Goal: Task Accomplishment & Management: Complete application form

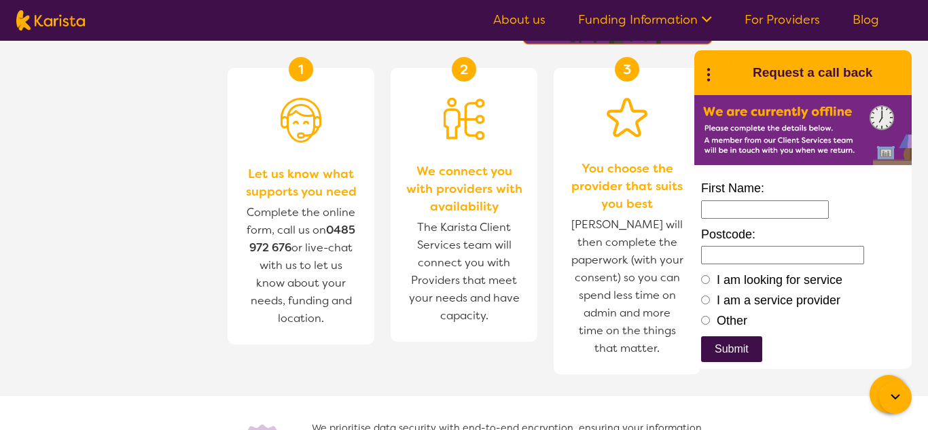
scroll to position [598, 0]
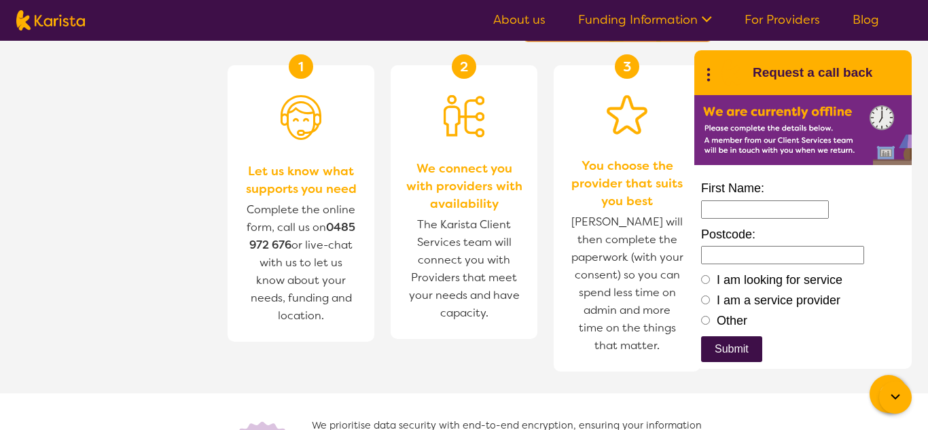
click at [707, 301] on input "I am a service provider" at bounding box center [705, 299] width 9 height 9
radio input "true"
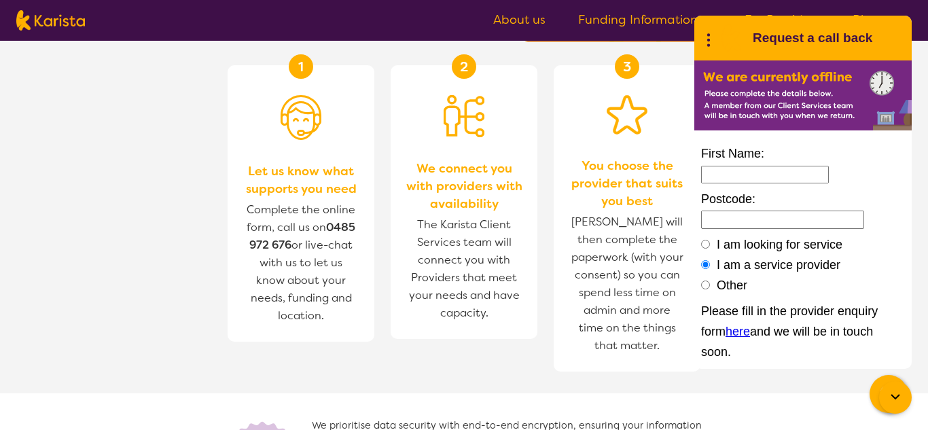
click at [771, 178] on input "First Name:" at bounding box center [765, 175] width 128 height 18
click at [749, 217] on input at bounding box center [782, 220] width 163 height 18
type input "*****"
click at [777, 173] on input "*****" at bounding box center [765, 175] width 128 height 18
type input "5700"
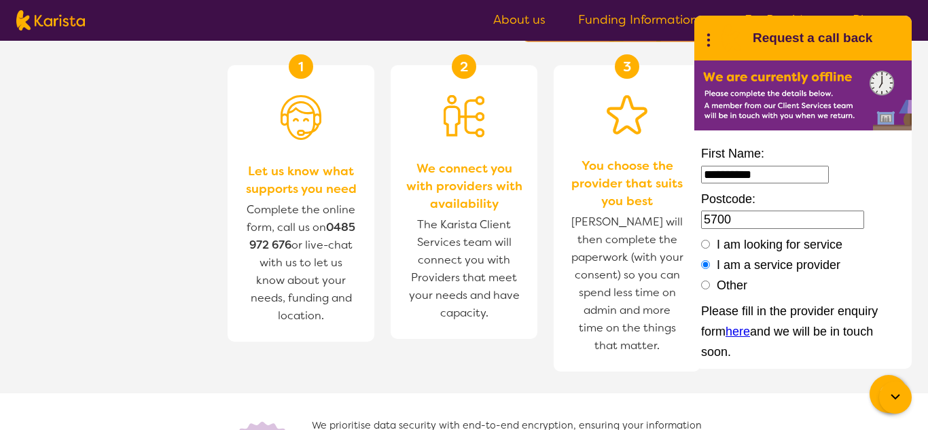
click at [742, 330] on link "here" at bounding box center [737, 332] width 24 height 14
type input "**********"
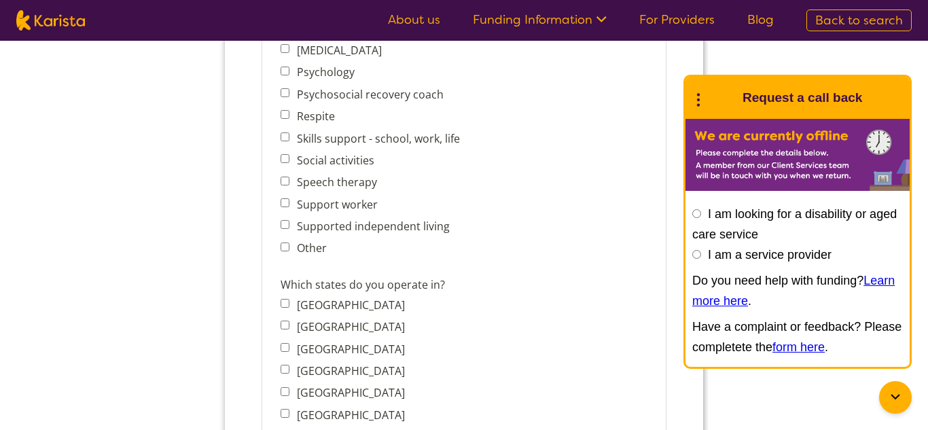
scroll to position [863, 0]
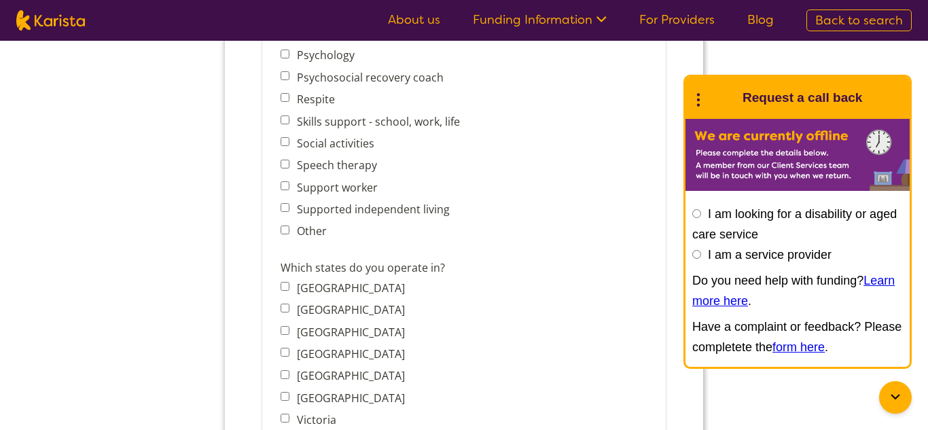
click at [286, 188] on input "Support worker" at bounding box center [285, 185] width 9 height 9
checkbox input "true"
click at [287, 210] on input "Supported independent living" at bounding box center [285, 207] width 9 height 9
checkbox input "true"
click at [285, 142] on input "Social activities" at bounding box center [285, 141] width 9 height 9
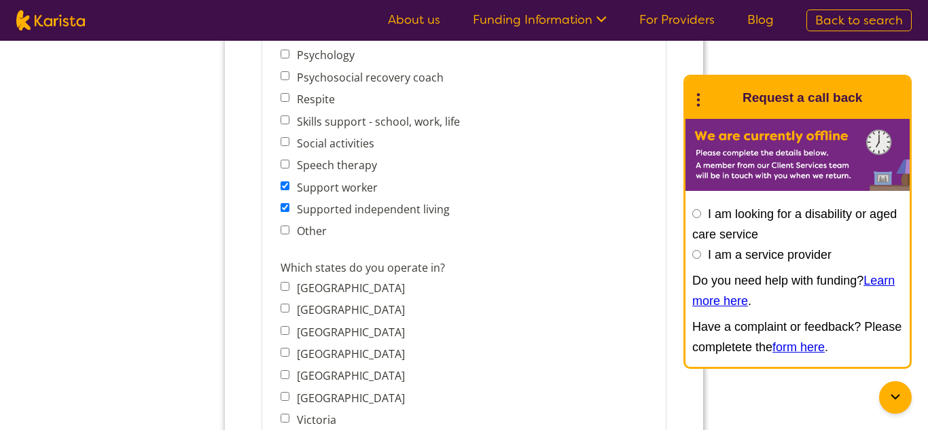
checkbox input "true"
click at [283, 97] on input "Respite" at bounding box center [285, 97] width 9 height 9
checkbox input "true"
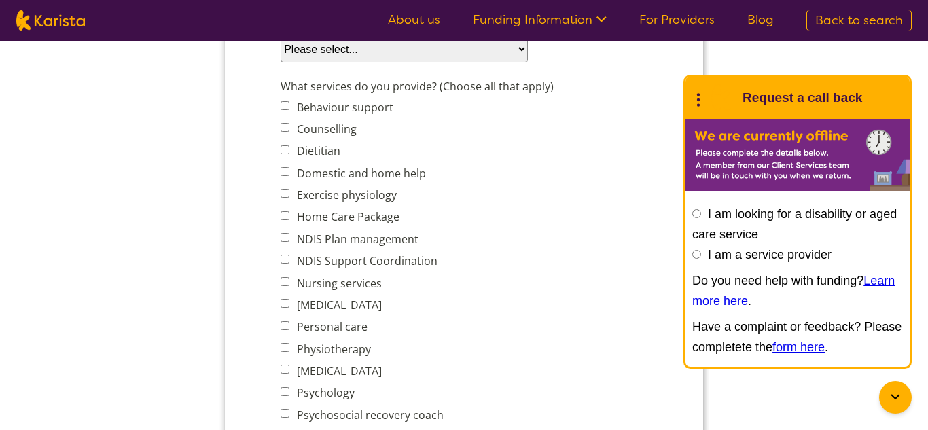
scroll to position [521, 0]
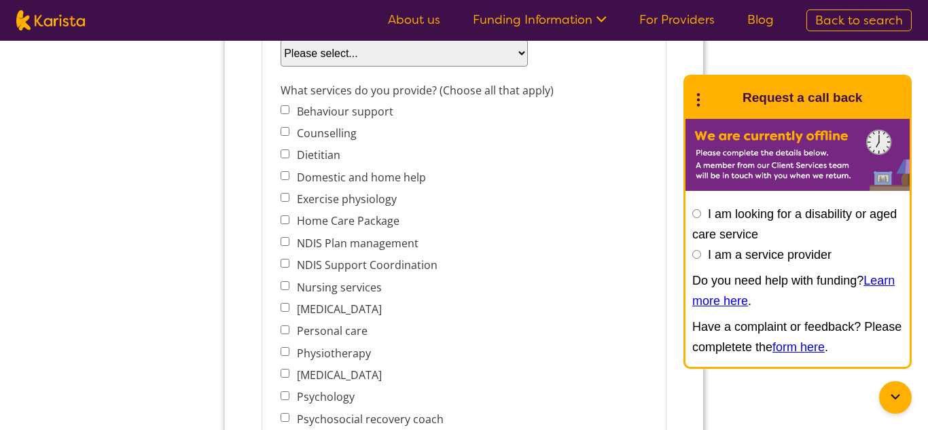
click at [285, 264] on input "NDIS Support Coordination" at bounding box center [285, 263] width 9 height 9
checkbox input "true"
click at [285, 327] on input "Personal care" at bounding box center [285, 329] width 9 height 9
checkbox input "true"
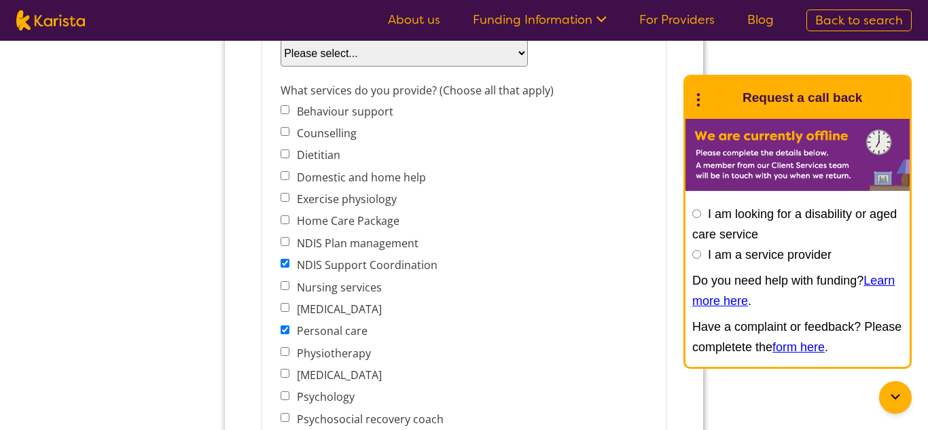
click at [660, 300] on fieldset "Company details Business trading name 255 characters left. ABN 11 characters le…" at bounding box center [464, 325] width 405 height 1291
click at [569, 264] on div "What services do you provide? (Choose all that apply) Behaviour support Counsel…" at bounding box center [464, 333] width 378 height 508
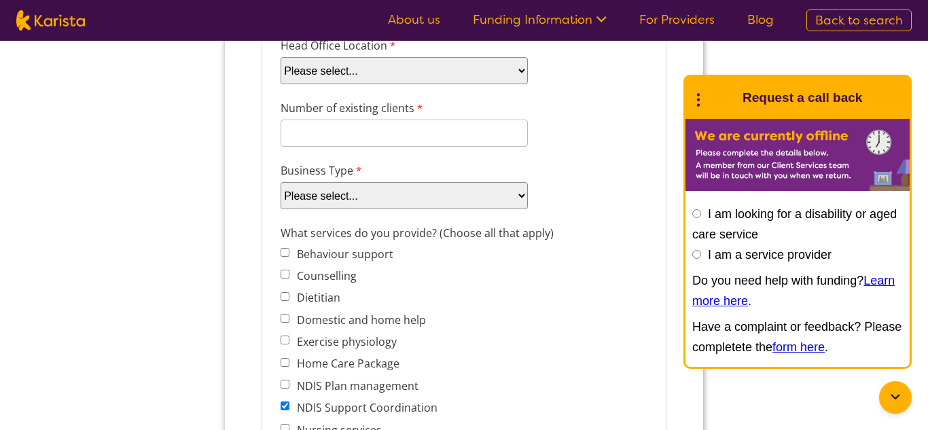
scroll to position [358, 0]
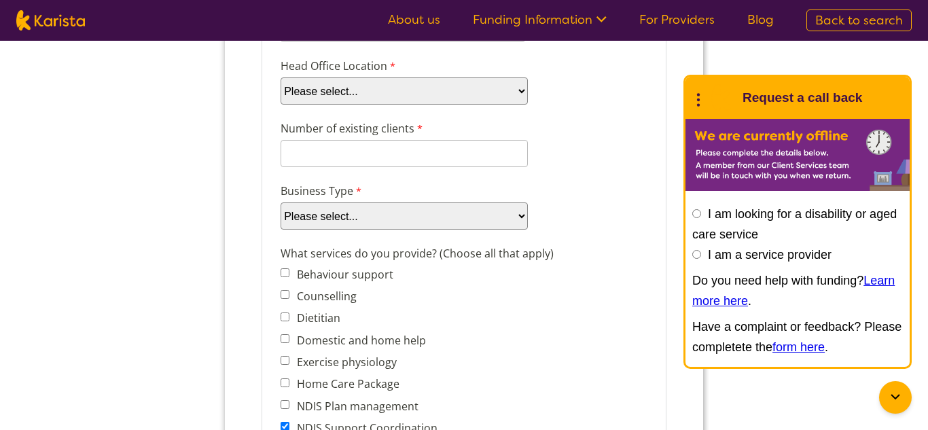
click at [516, 219] on select "Please select... Company Individual/Sole Trader Other (please specify)" at bounding box center [404, 215] width 247 height 27
select select "tfa_87"
click at [281, 230] on select "Please select... Company Individual/Sole Trader Other (please specify)" at bounding box center [404, 215] width 247 height 27
click at [458, 157] on input "Number of existing clients" at bounding box center [404, 153] width 247 height 27
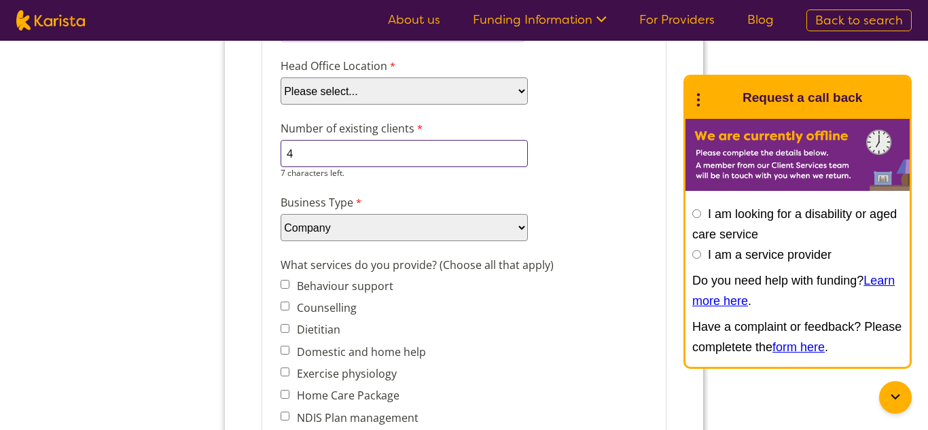
type input "4"
click at [463, 101] on select "Please select... ACT [GEOGRAPHIC_DATA] NT QLD SA TAS [GEOGRAPHIC_DATA] [GEOGRAP…" at bounding box center [404, 90] width 247 height 27
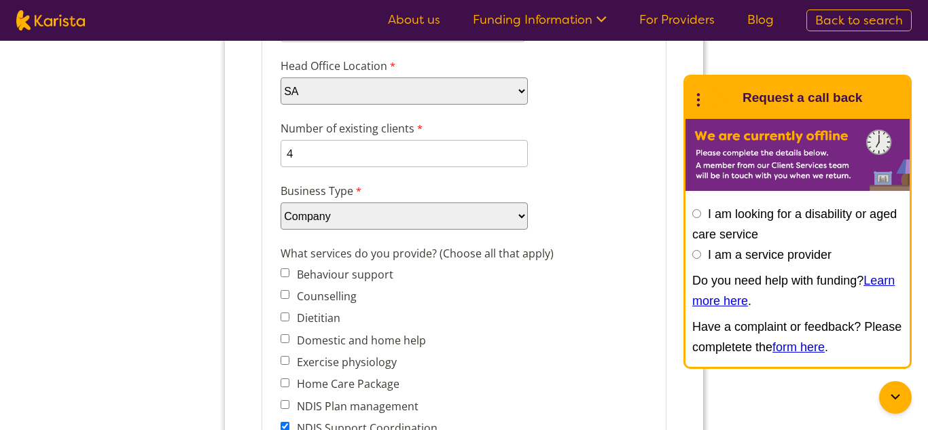
click at [281, 105] on select "Please select... ACT [GEOGRAPHIC_DATA] NT QLD SA TAS [GEOGRAPHIC_DATA] [GEOGRAP…" at bounding box center [404, 90] width 247 height 27
click at [520, 98] on select "Please select... ACT [GEOGRAPHIC_DATA] NT QLD SA TAS [GEOGRAPHIC_DATA] [GEOGRAP…" at bounding box center [404, 90] width 247 height 27
select select "tfa_98"
click at [281, 105] on select "Please select... ACT [GEOGRAPHIC_DATA] NT QLD SA TAS [GEOGRAPHIC_DATA] [GEOGRAP…" at bounding box center [404, 90] width 247 height 27
click at [638, 55] on div "Head Office Location Please select... ACT [GEOGRAPHIC_DATA] NT QLD SA TAS [GEOG…" at bounding box center [464, 81] width 378 height 52
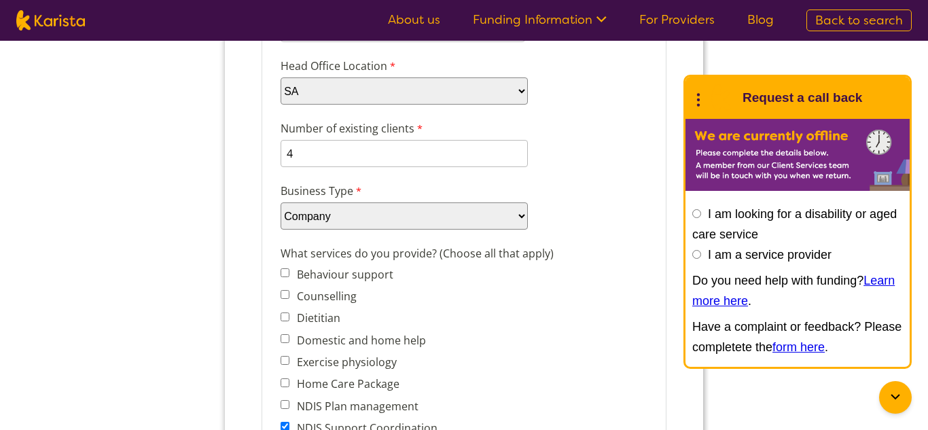
click at [638, 55] on div "Head Office Location Please select... ACT [GEOGRAPHIC_DATA] NT QLD SA TAS [GEOG…" at bounding box center [464, 81] width 378 height 52
click at [700, 256] on input "I am a service provider" at bounding box center [696, 254] width 9 height 9
radio input "true"
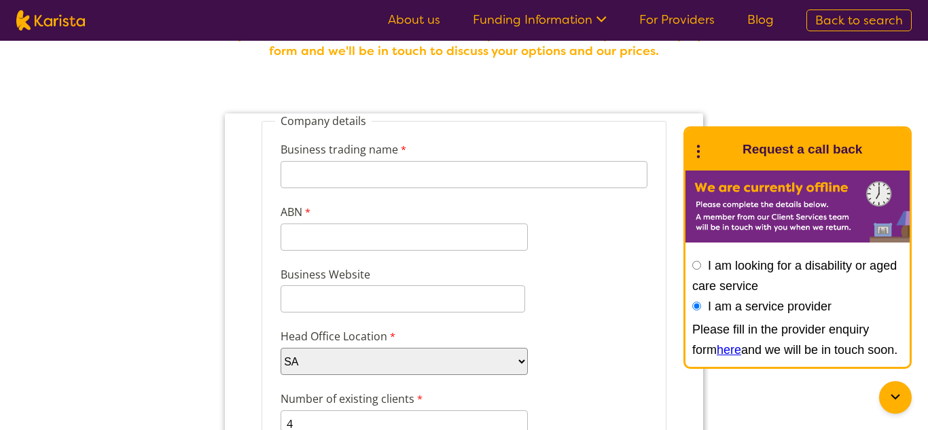
scroll to position [86, 0]
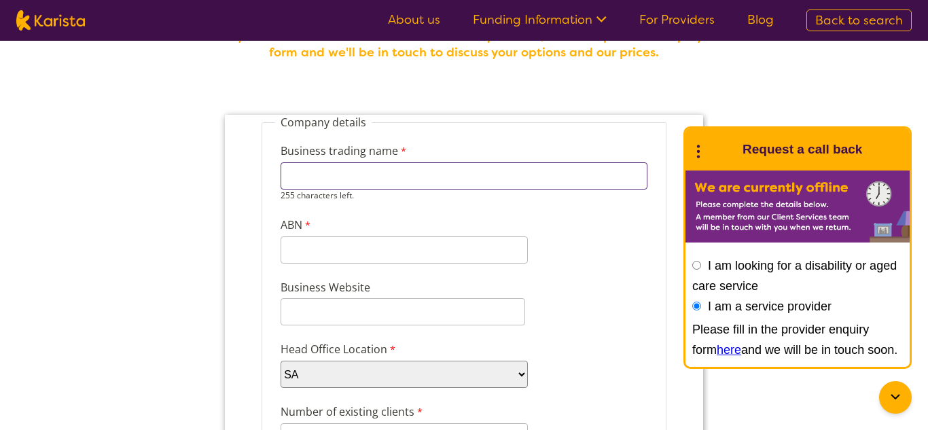
click at [509, 185] on input "Business trading name" at bounding box center [464, 175] width 367 height 27
type input "umoja disability services [GEOGRAPHIC_DATA]"
click at [482, 243] on input "ABN" at bounding box center [404, 249] width 247 height 27
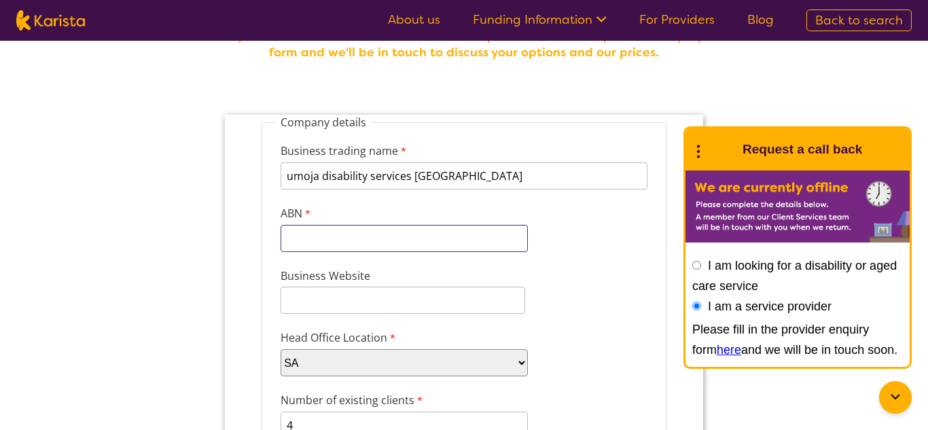
click at [308, 234] on input "ABN" at bounding box center [404, 238] width 247 height 27
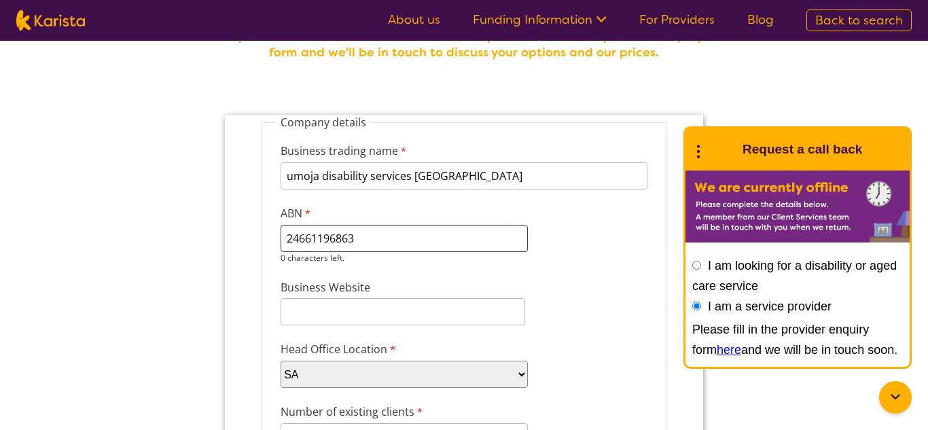
type input "24661196863"
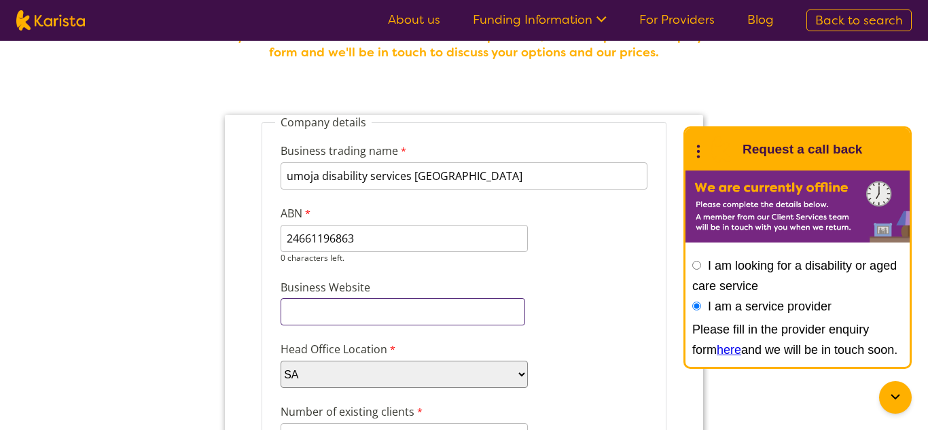
click at [323, 306] on input "Business Website" at bounding box center [403, 311] width 245 height 27
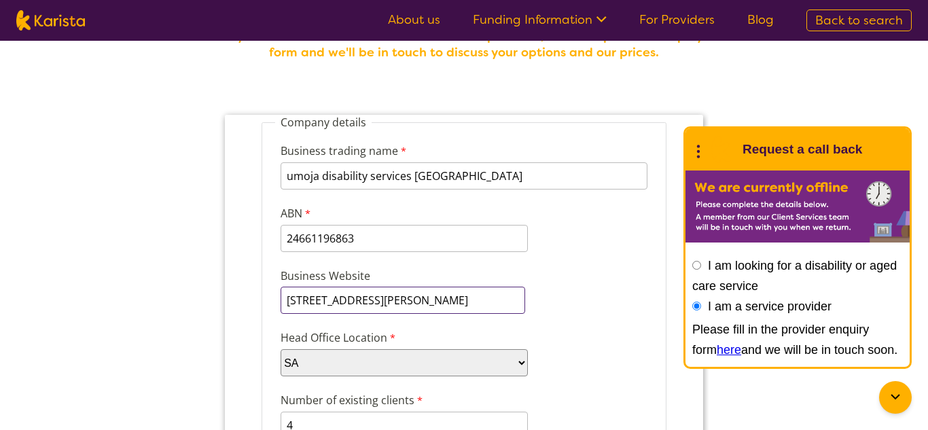
type input "[STREET_ADDRESS][PERSON_NAME]"
click at [526, 181] on input "umoja disability services [GEOGRAPHIC_DATA]" at bounding box center [464, 175] width 367 height 27
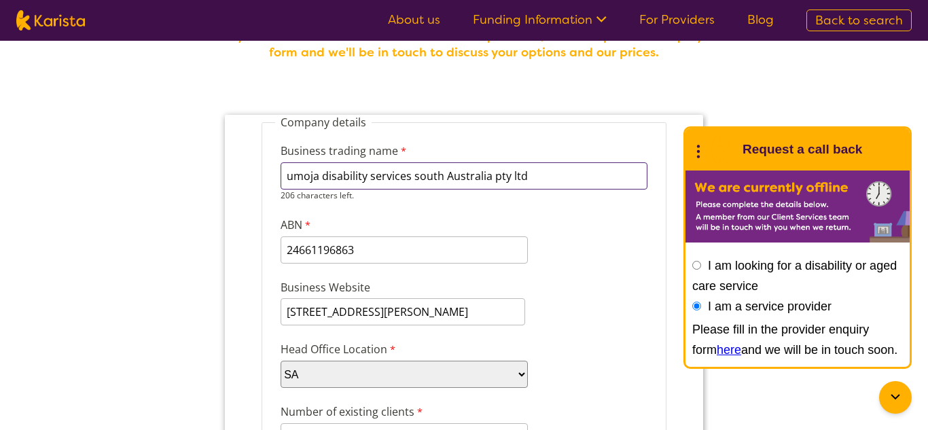
type input "umoja disability services south Australia pty ltd"
click at [533, 205] on div "Business trading name umoja disability services south Australia pty ltd 206 cha…" at bounding box center [464, 198] width 378 height 137
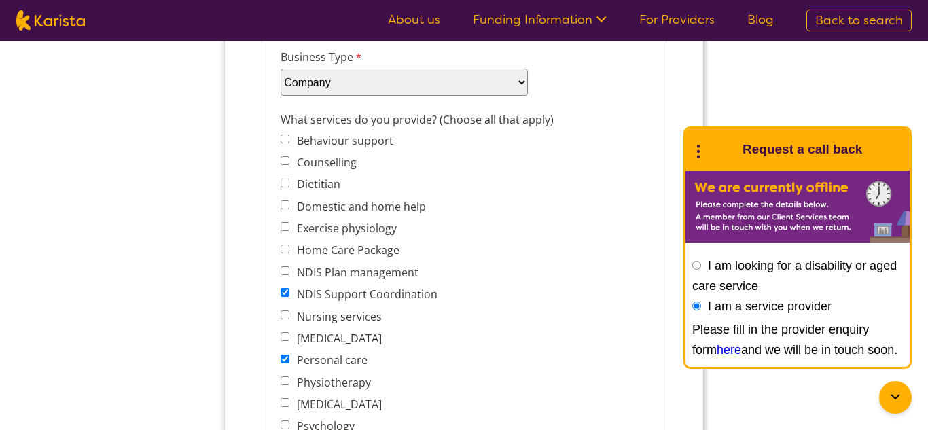
scroll to position [494, 0]
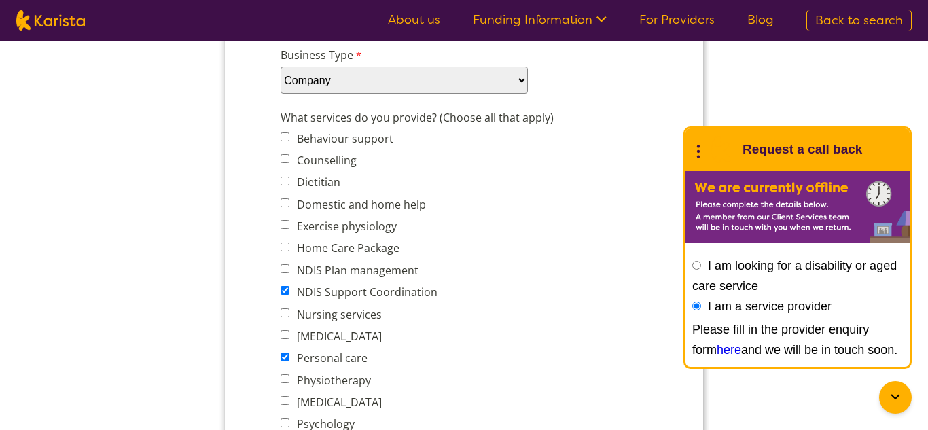
click at [284, 204] on input "Domestic and home help" at bounding box center [285, 202] width 9 height 9
checkbox input "true"
click at [285, 245] on input "Home Care Package" at bounding box center [285, 246] width 9 height 9
checkbox input "true"
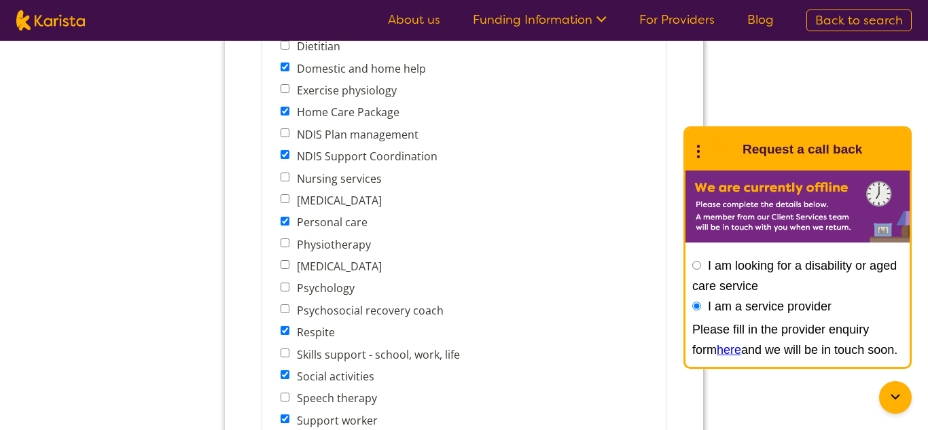
scroll to position [657, 0]
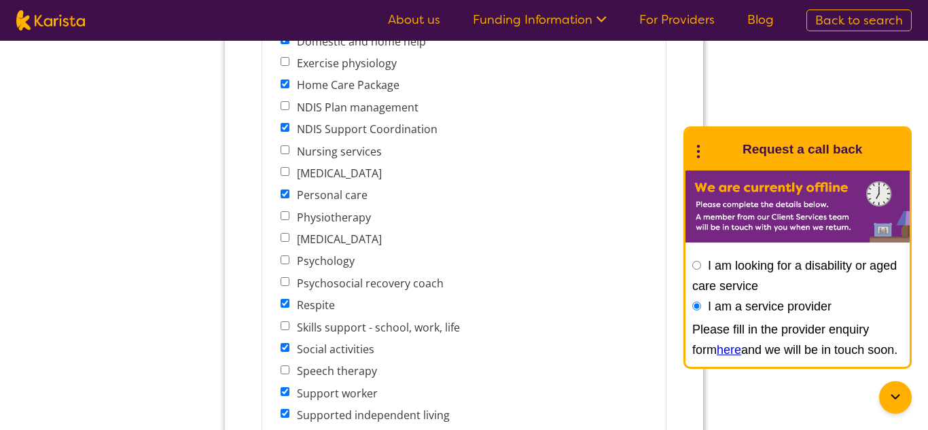
click at [289, 151] on span "Nursing services" at bounding box center [374, 150] width 187 height 19
click at [285, 150] on input "Nursing services" at bounding box center [285, 149] width 9 height 9
checkbox input "true"
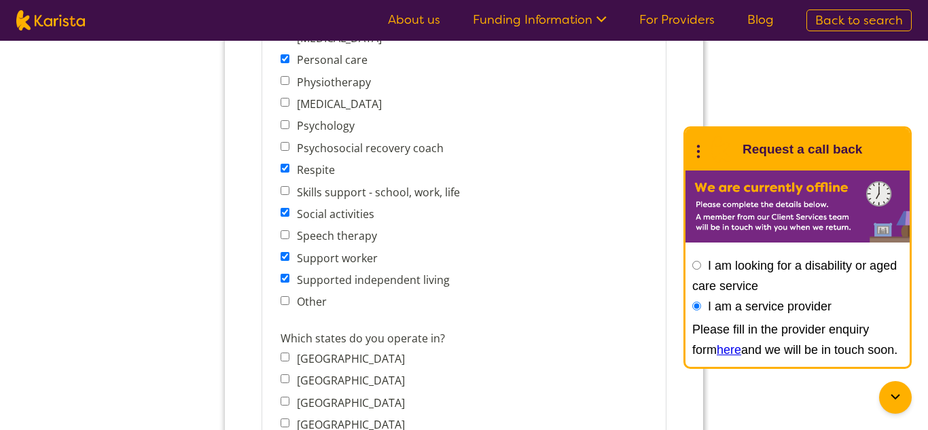
scroll to position [793, 0]
click at [286, 190] on input "Skills support - school, work, life" at bounding box center [285, 189] width 9 height 9
checkbox input "true"
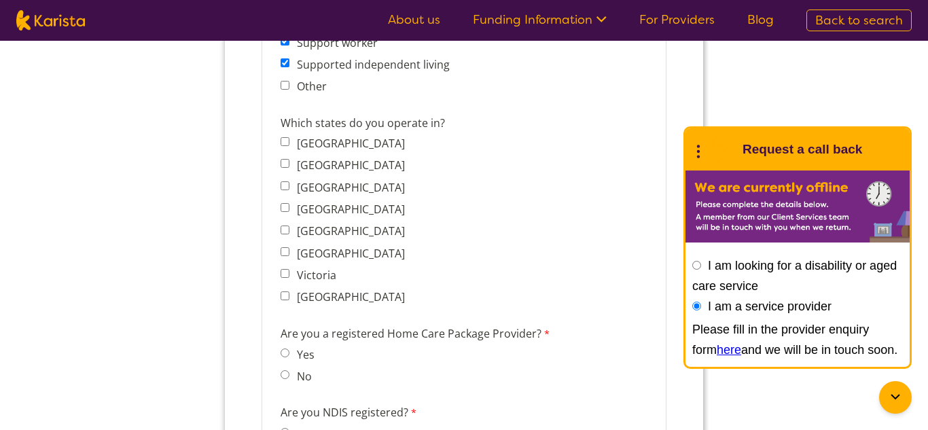
scroll to position [1010, 0]
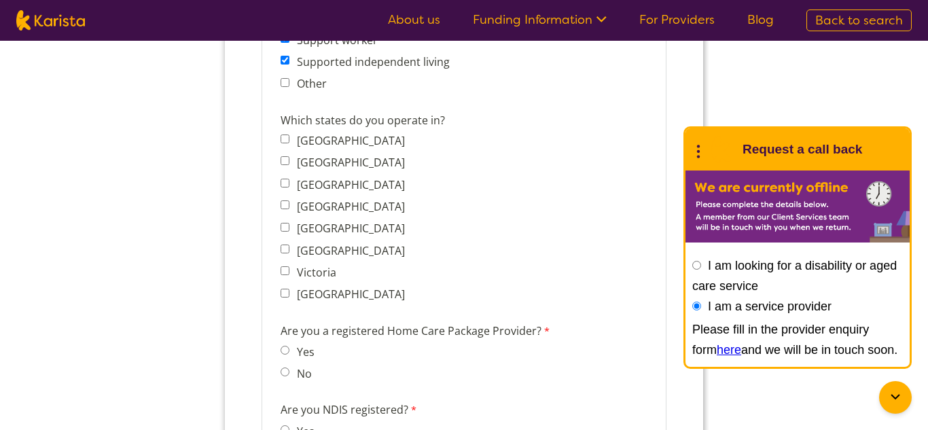
click at [285, 181] on input "[GEOGRAPHIC_DATA]" at bounding box center [285, 183] width 9 height 9
checkbox input "true"
click at [285, 227] on input "[GEOGRAPHIC_DATA]" at bounding box center [285, 227] width 9 height 9
checkbox input "true"
click at [285, 370] on input "No" at bounding box center [285, 371] width 9 height 9
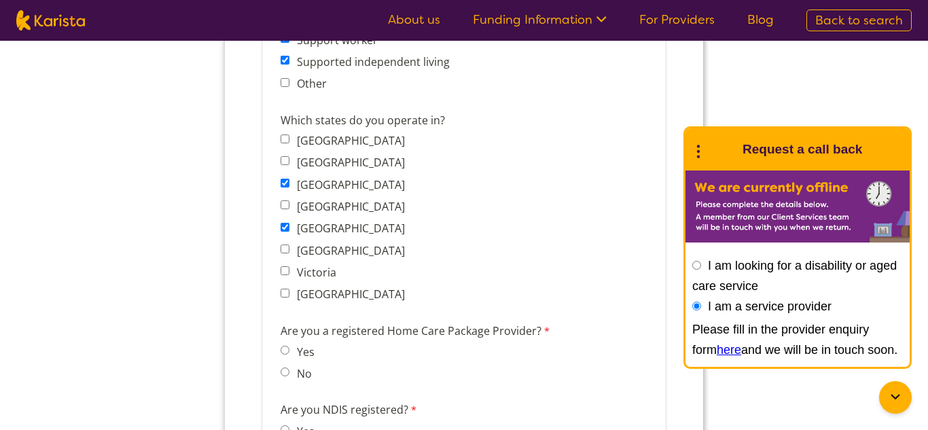
radio input "true"
click at [281, 346] on input "Yes" at bounding box center [285, 350] width 9 height 9
radio input "true"
click at [281, 367] on input "No" at bounding box center [285, 371] width 9 height 9
radio input "true"
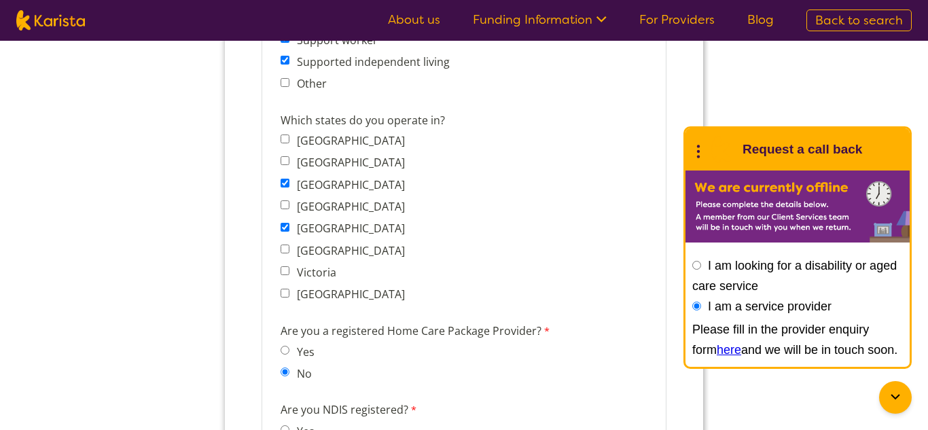
click at [281, 346] on input "Yes" at bounding box center [285, 350] width 9 height 9
radio input "true"
click at [281, 367] on input "No" at bounding box center [285, 371] width 9 height 9
radio input "true"
click at [281, 346] on input "Yes" at bounding box center [285, 350] width 9 height 9
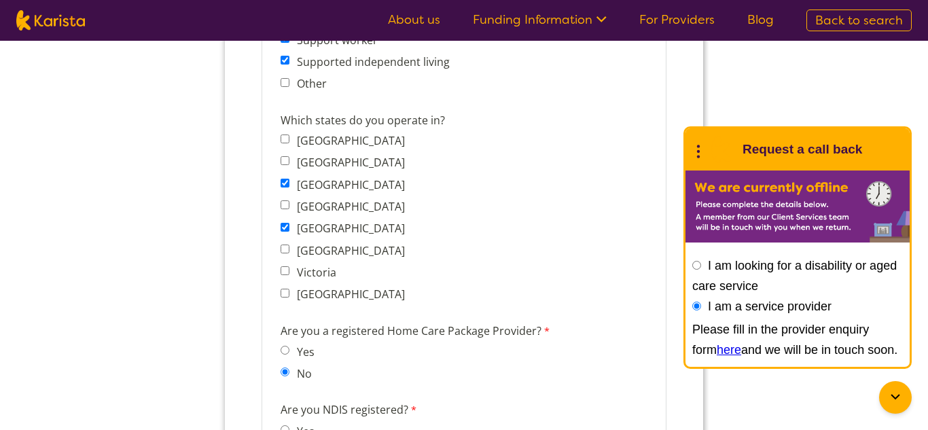
radio input "true"
click at [281, 367] on input "No" at bounding box center [285, 371] width 9 height 9
radio input "true"
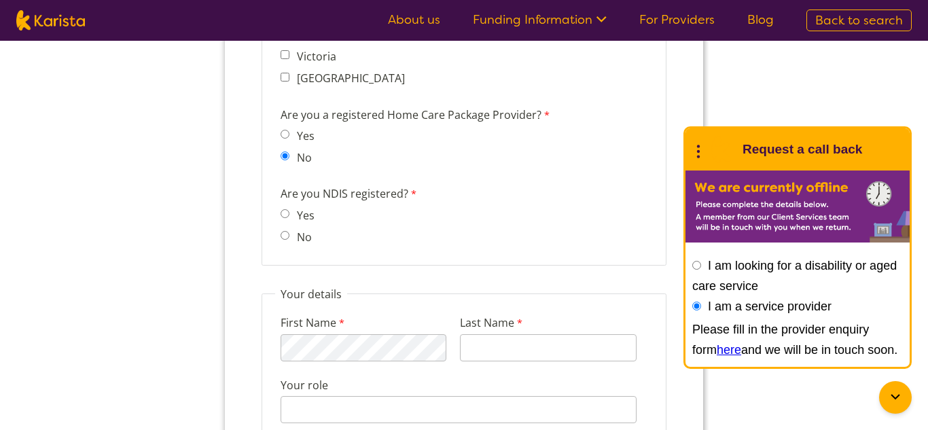
scroll to position [1227, 0]
click at [287, 213] on input "Yes" at bounding box center [285, 212] width 9 height 9
radio input "true"
click at [281, 230] on input "No" at bounding box center [285, 234] width 9 height 9
radio input "true"
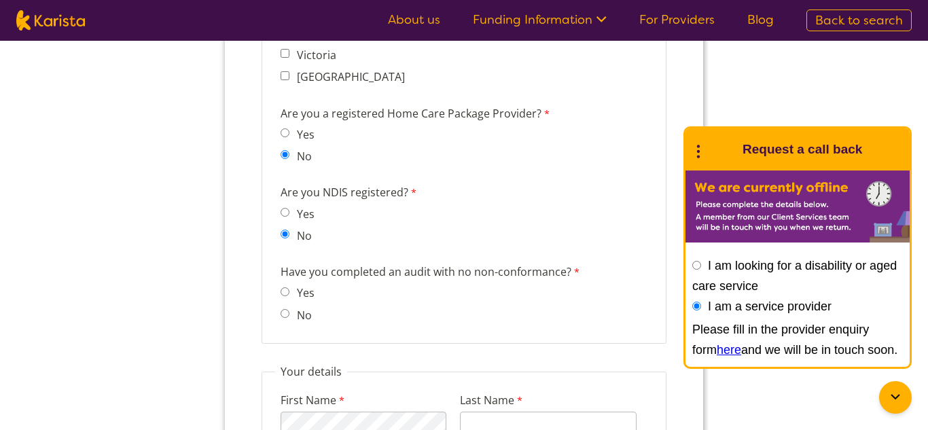
click at [281, 208] on input "Yes" at bounding box center [285, 212] width 9 height 9
radio input "true"
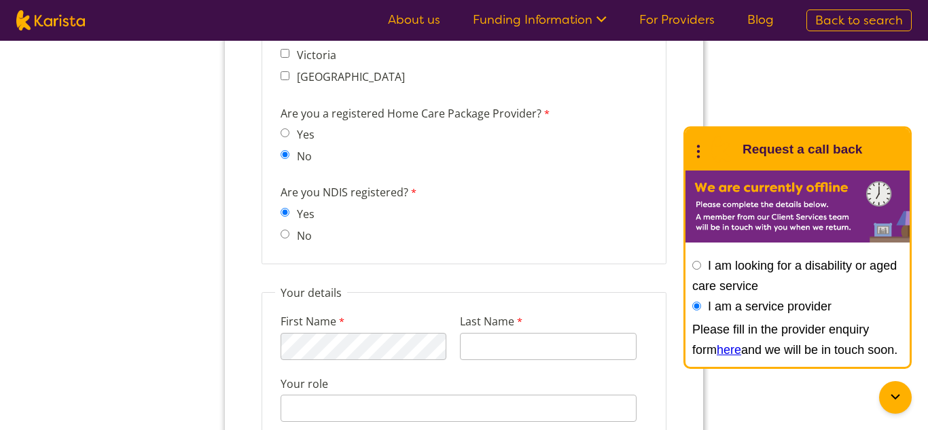
click at [281, 230] on input "No" at bounding box center [285, 234] width 9 height 9
radio input "true"
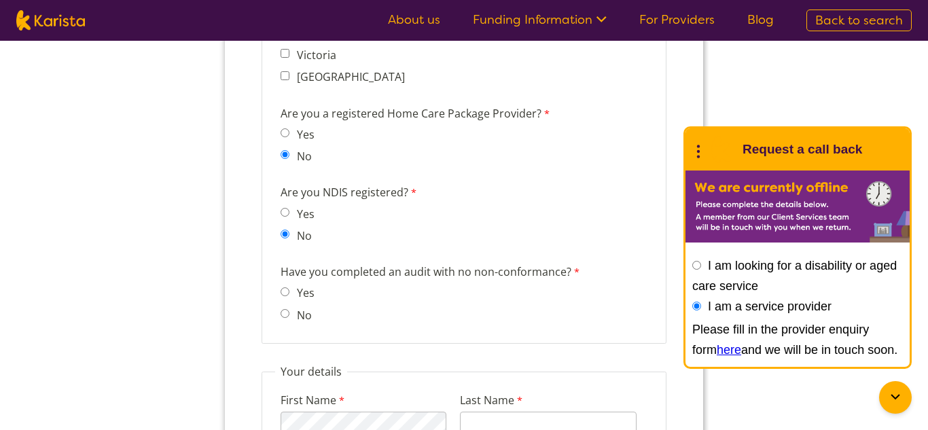
click at [281, 208] on input "Yes" at bounding box center [285, 212] width 9 height 9
radio input "true"
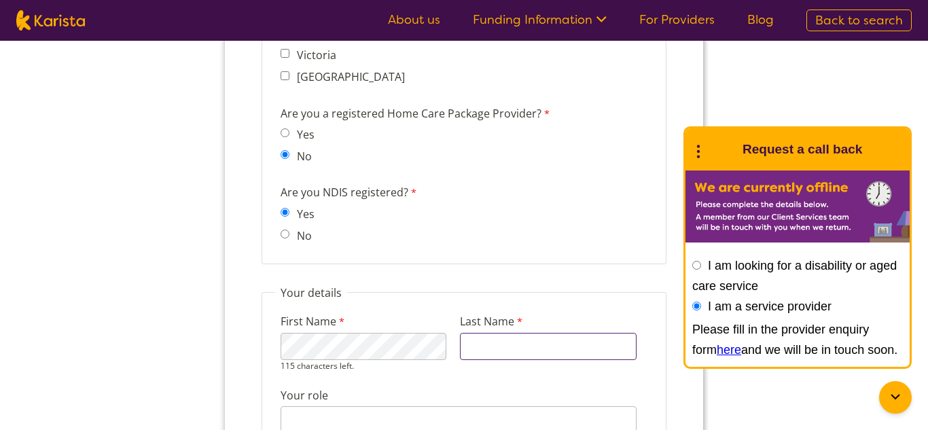
click at [488, 343] on input "Last Name" at bounding box center [548, 346] width 177 height 27
type input "ongk"
click at [691, 404] on form "Company details Business trading name umoja disability services south Australia…" at bounding box center [464, 4] width 478 height 2061
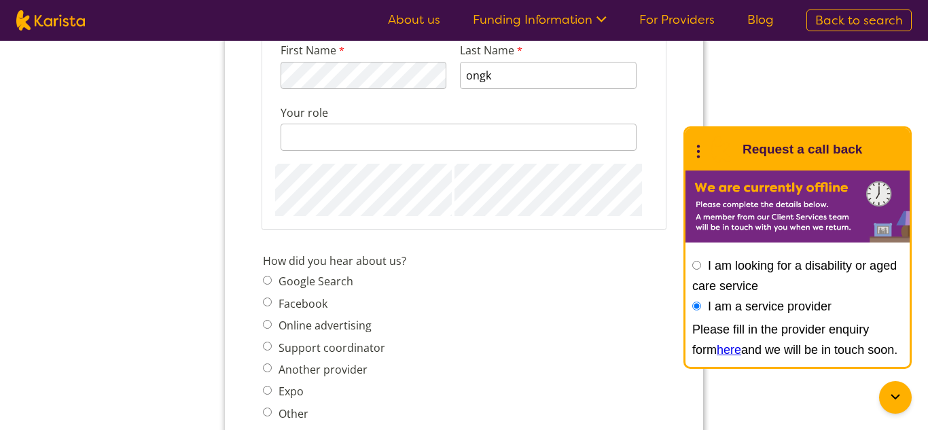
scroll to position [1499, 0]
click at [350, 143] on input "Your role" at bounding box center [459, 136] width 356 height 27
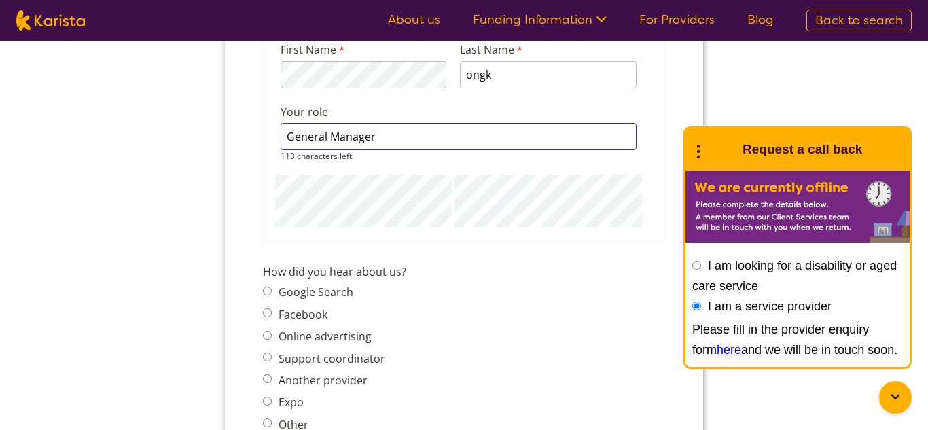
type input "General Manager"
click at [556, 261] on div "How did you hear about us? Google Search Facebook Online advertising Support co…" at bounding box center [463, 350] width 413 height 179
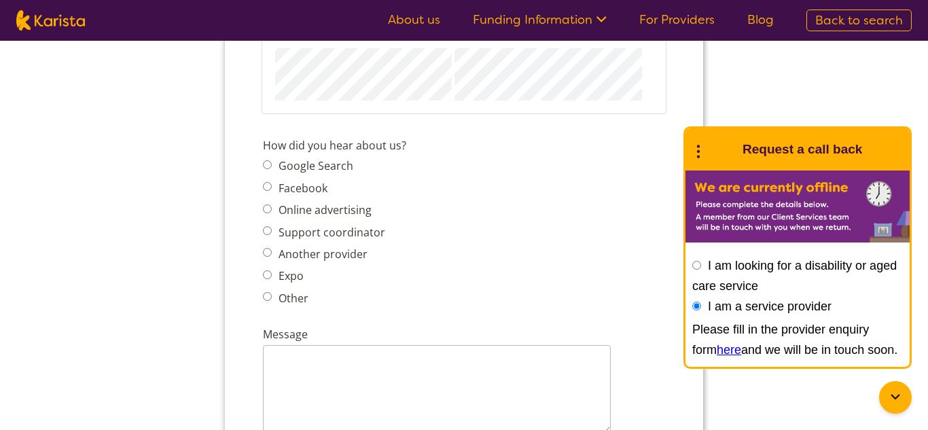
scroll to position [1635, 0]
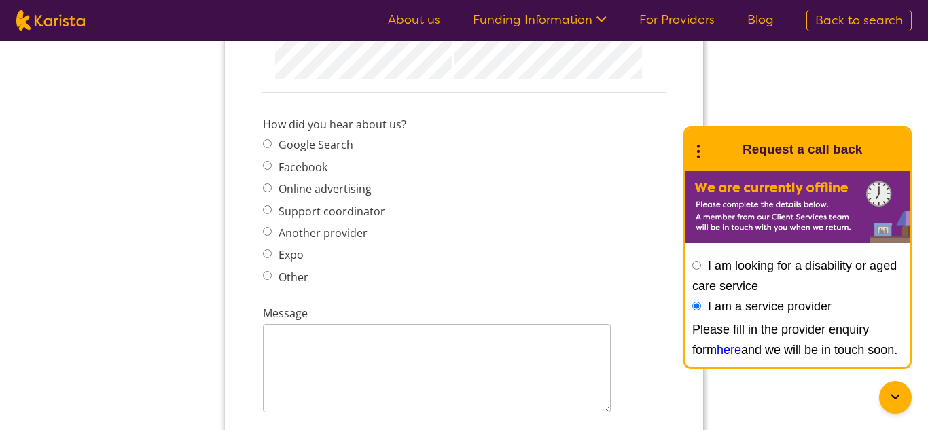
click at [267, 145] on input "Google Search" at bounding box center [267, 143] width 9 height 9
radio input "true"
click at [270, 230] on input "Another provider" at bounding box center [267, 231] width 9 height 9
radio input "true"
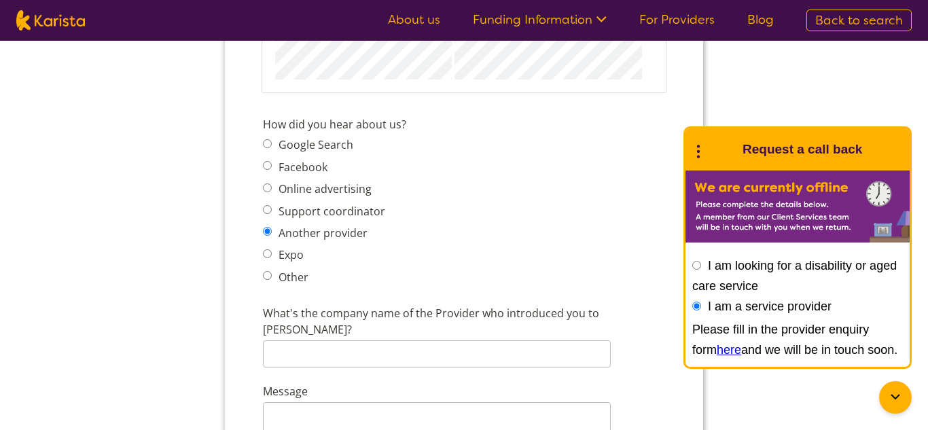
click at [267, 230] on input "Another provider" at bounding box center [267, 231] width 9 height 9
click at [264, 143] on input "Google Search" at bounding box center [267, 143] width 9 height 9
radio input "true"
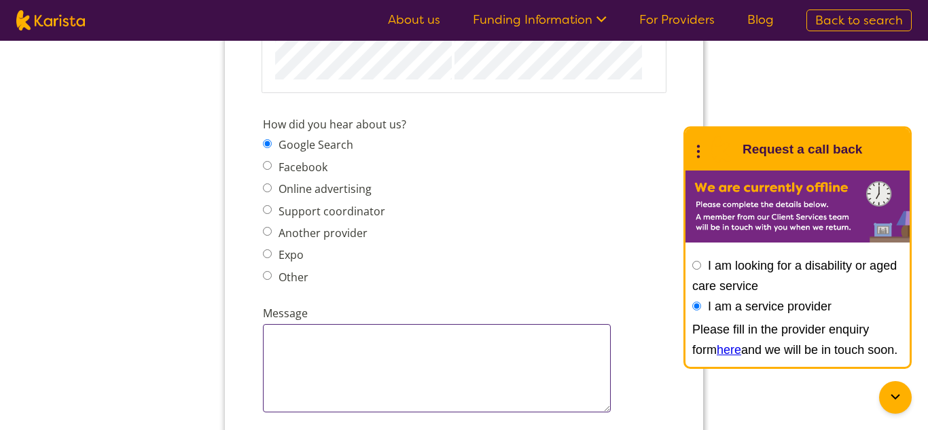
click at [526, 377] on textarea "Message" at bounding box center [437, 368] width 348 height 88
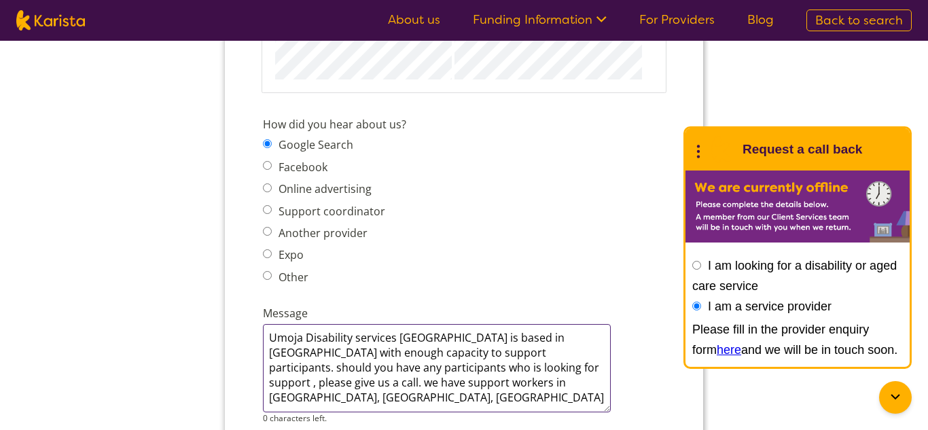
type textarea "Umoja Disability services [GEOGRAPHIC_DATA] is based in [GEOGRAPHIC_DATA] with …"
click at [622, 195] on div "How did you hear about us? Google Search Facebook Online advertising Support co…" at bounding box center [463, 202] width 413 height 179
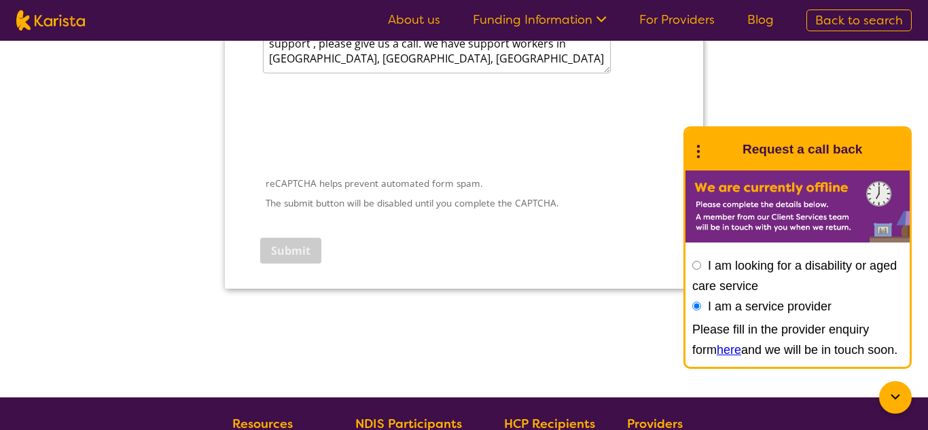
scroll to position [2011, 0]
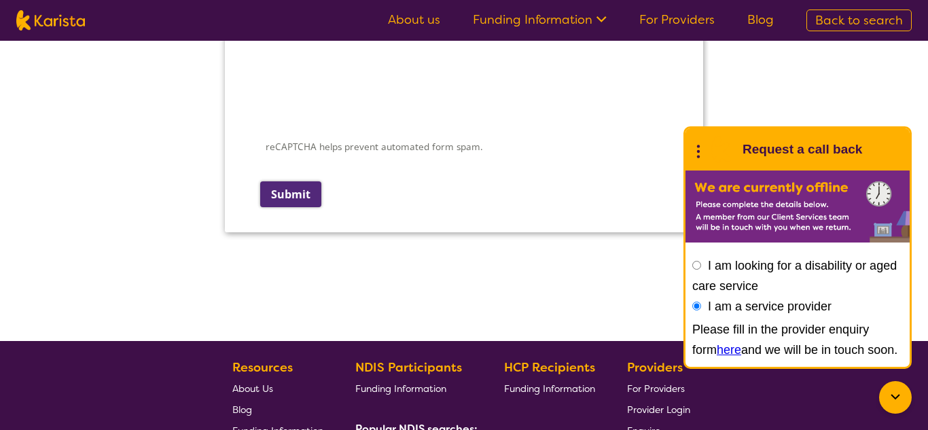
click at [304, 200] on input "Submit" at bounding box center [290, 194] width 61 height 26
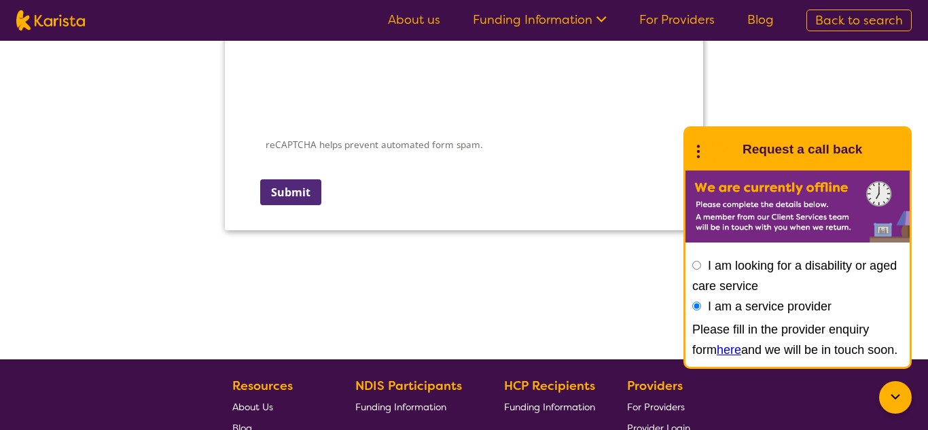
scroll to position [334, 0]
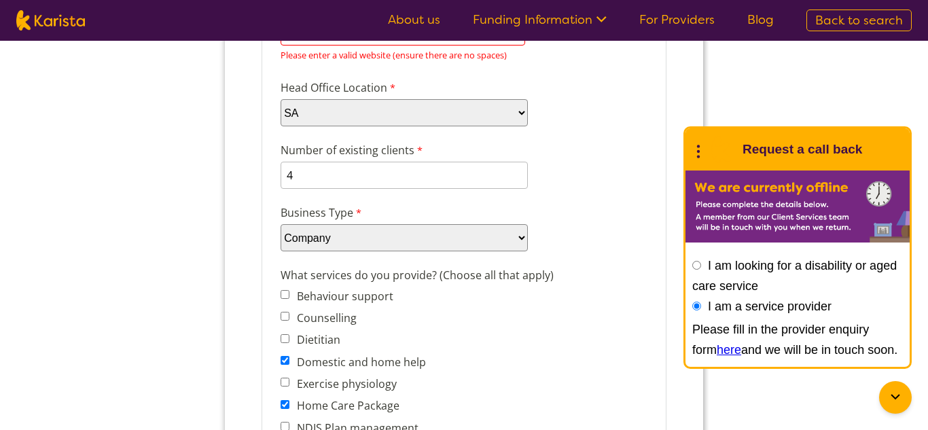
click at [639, 86] on div "Head Office Location Please select... ACT [GEOGRAPHIC_DATA] NT QLD SA TAS [GEOG…" at bounding box center [464, 103] width 378 height 52
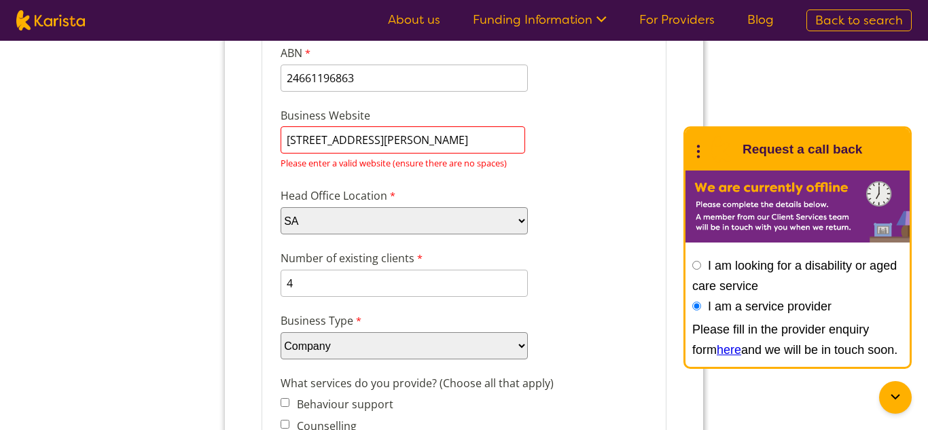
scroll to position [226, 0]
click at [460, 143] on input "[STREET_ADDRESS][PERSON_NAME]" at bounding box center [403, 140] width 245 height 27
type input "7"
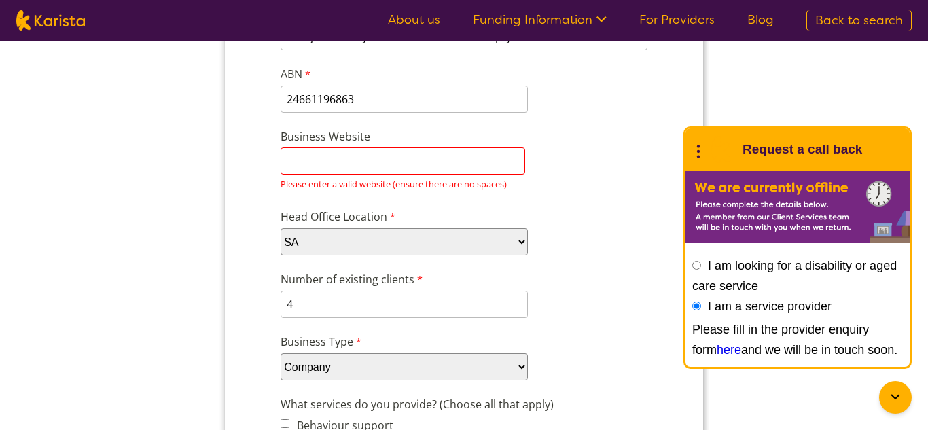
scroll to position [1909, 0]
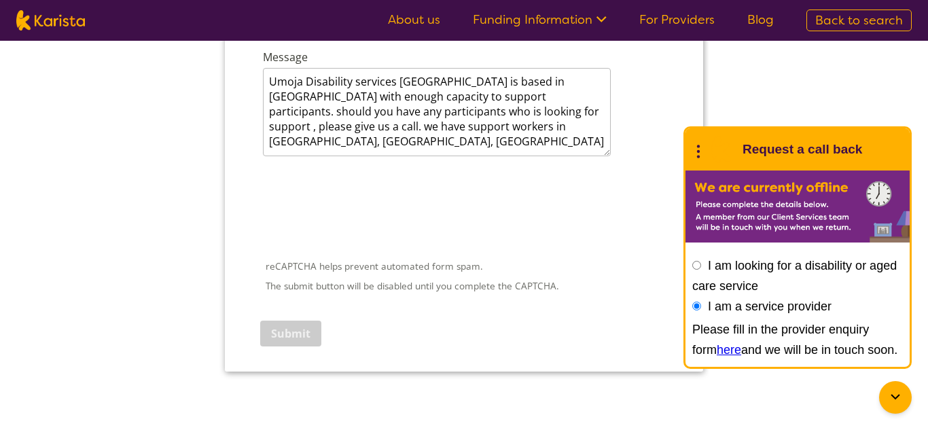
click html "Company details Business trading name umoja disability services south Australia…"
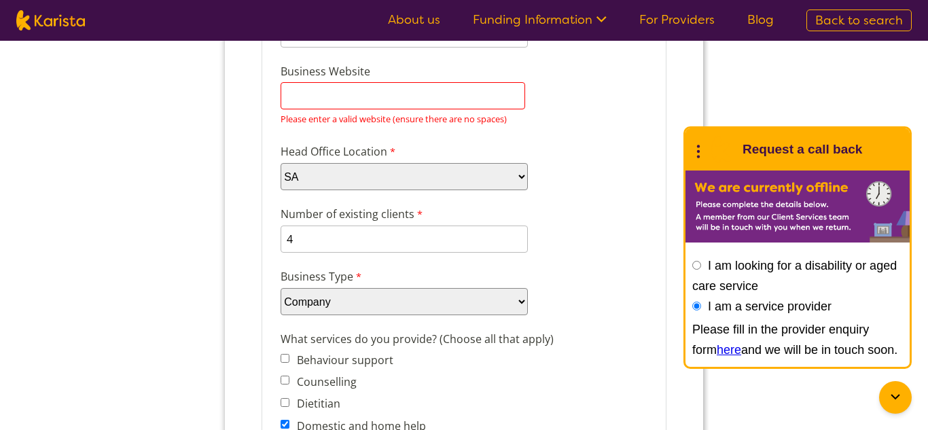
scroll to position [252, 0]
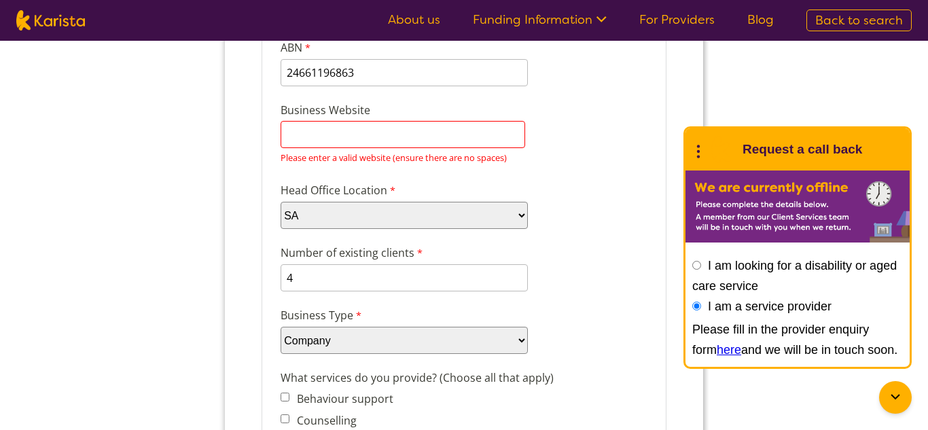
click at [401, 137] on input "Business Website" at bounding box center [403, 134] width 245 height 27
type input "[URL][DOMAIN_NAME]"
click at [578, 164] on div "Please enter a valid website (ensure there are no spaces)" at bounding box center [464, 157] width 367 height 18
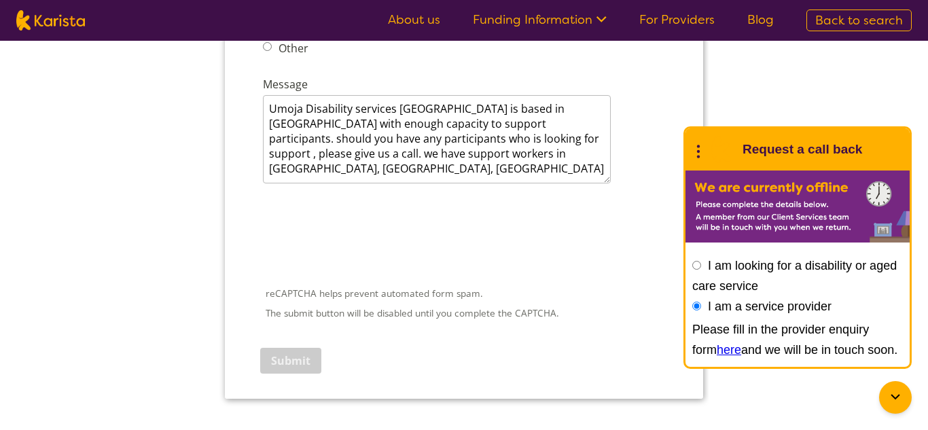
scroll to position [1909, 0]
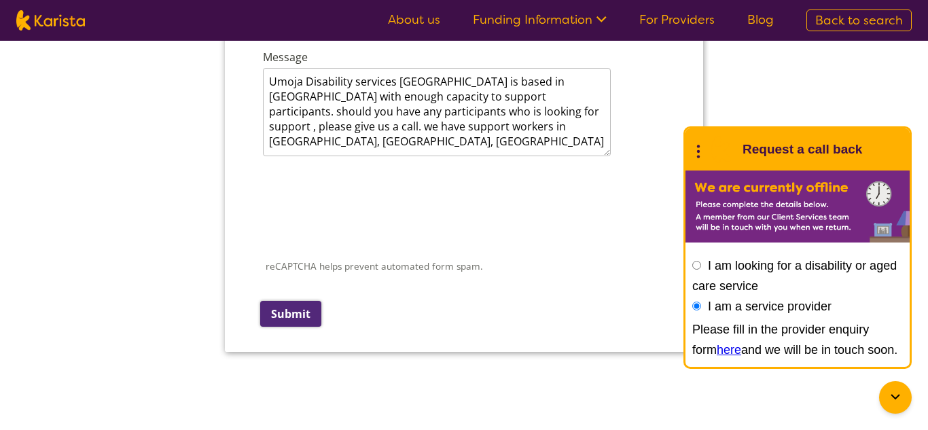
click at [283, 313] on input "Submit" at bounding box center [290, 314] width 61 height 26
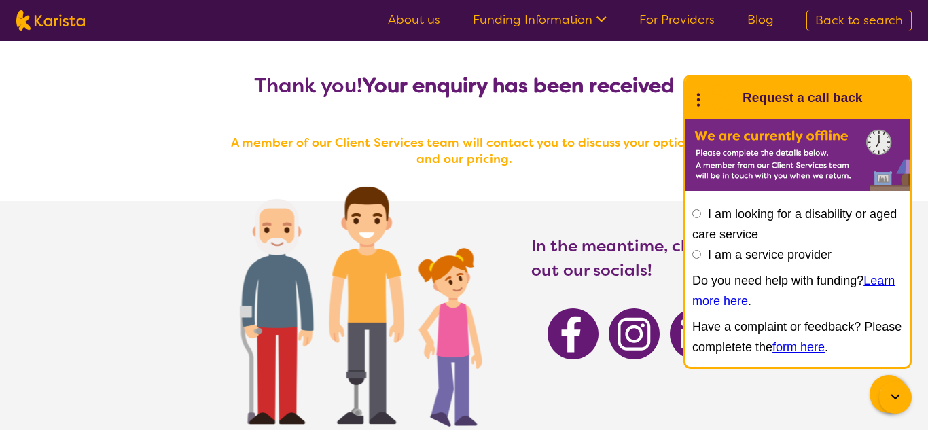
click at [927, 82] on div "Thank you! Your enquiry has been received A member of our Client Services team …" at bounding box center [464, 306] width 928 height 531
click at [770, 389] on section "In the meantime, checkout out our socials!" at bounding box center [464, 370] width 928 height 338
click at [515, 145] on h4 "A member of our Client Services team will contact you to discuss your options a…" at bounding box center [463, 150] width 489 height 33
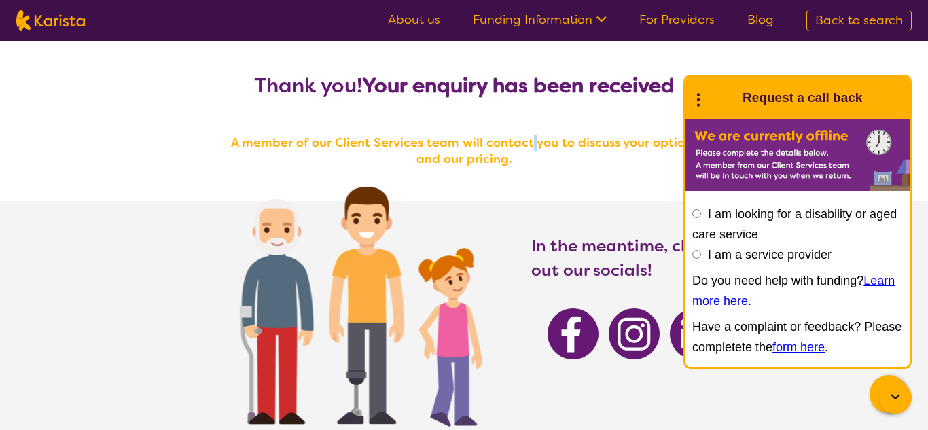
click at [515, 145] on h4 "A member of our Client Services team will contact you to discuss your options a…" at bounding box center [463, 150] width 489 height 33
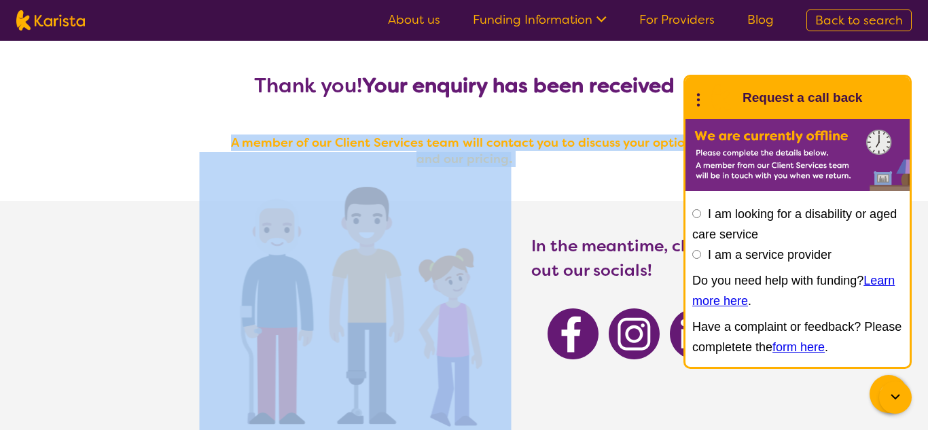
click at [531, 183] on div "Thank you! Your enquiry has been received A member of our Client Services team …" at bounding box center [464, 306] width 928 height 531
